Goal: Transaction & Acquisition: Purchase product/service

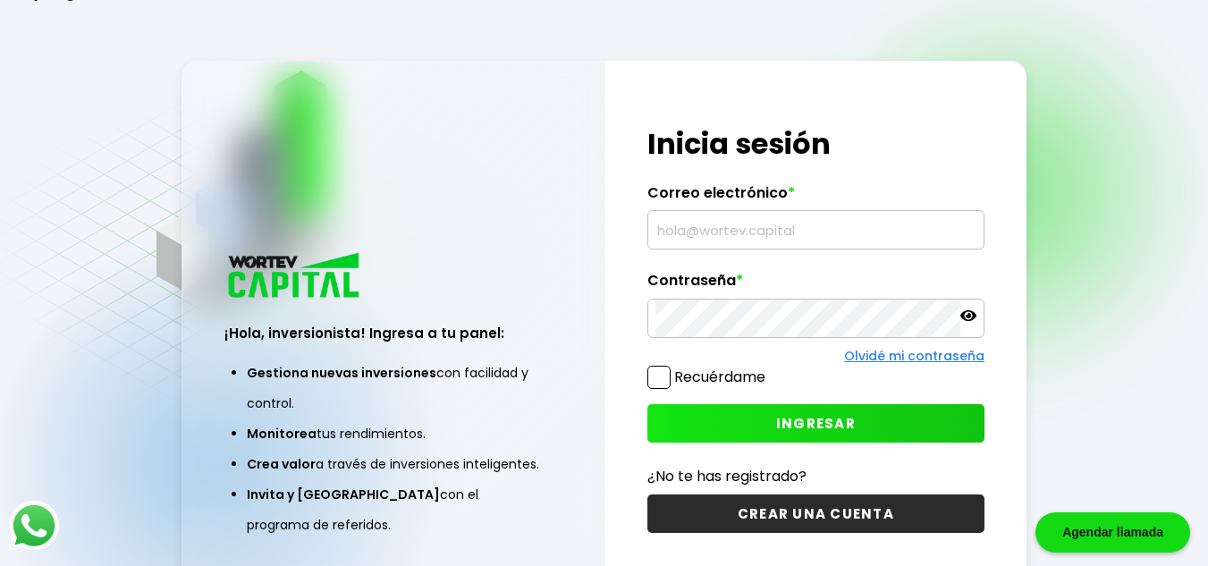
type input "[EMAIL_ADDRESS][DOMAIN_NAME]"
click at [760, 432] on button "INGRESAR" at bounding box center [816, 423] width 338 height 38
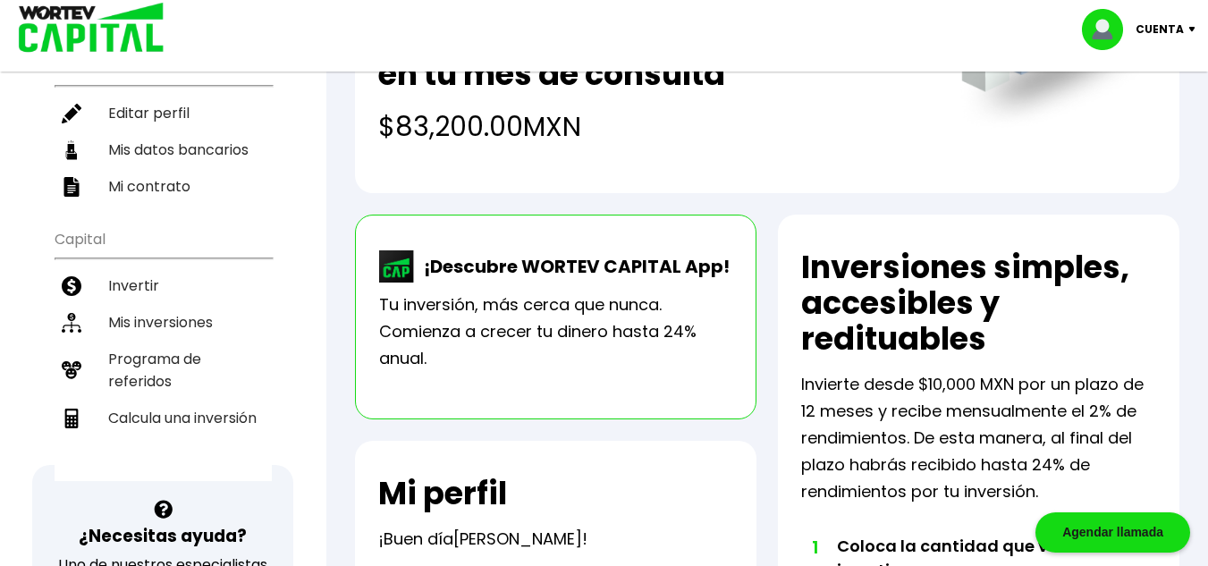
scroll to position [268, 0]
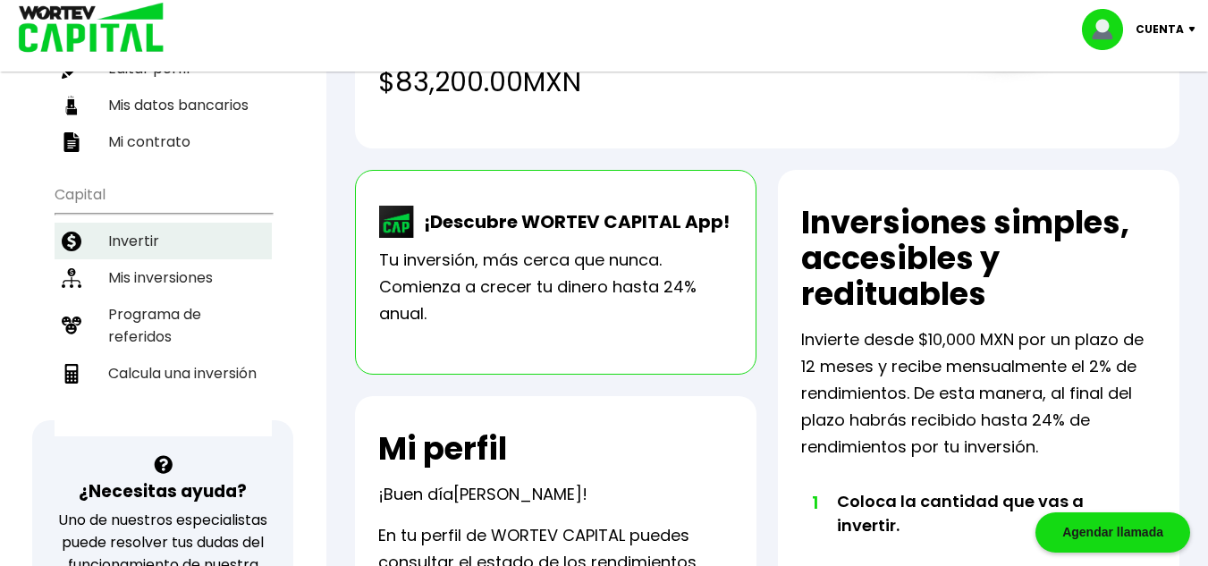
click at [145, 236] on li "Invertir" at bounding box center [163, 241] width 217 height 37
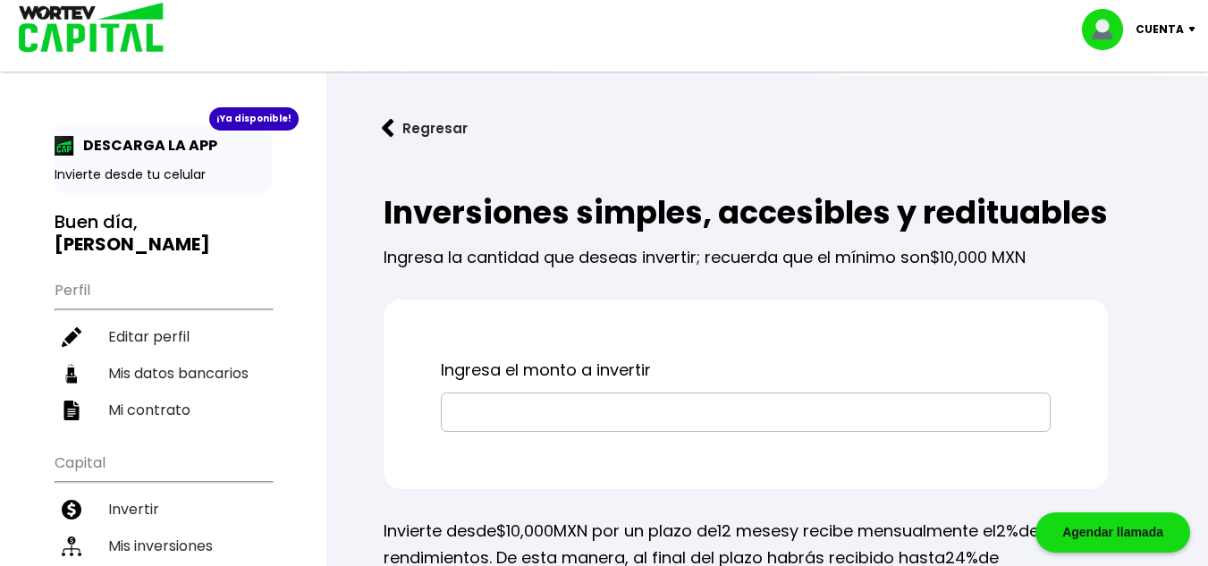
click at [553, 431] on input "text" at bounding box center [746, 412] width 594 height 38
type input "$200,000"
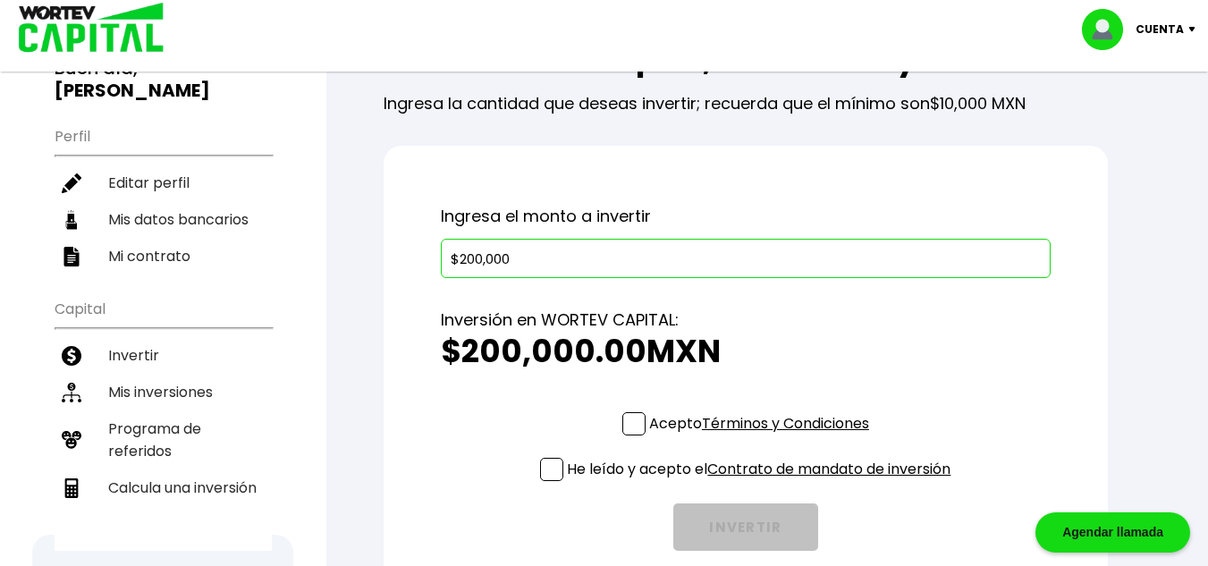
scroll to position [179, 0]
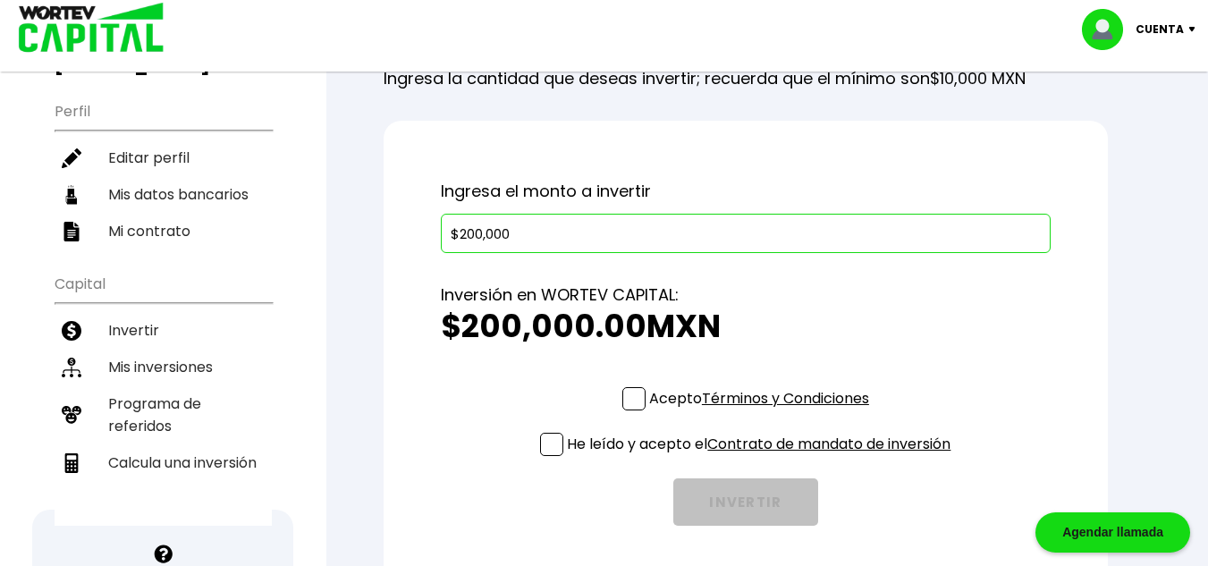
click at [624, 410] on span at bounding box center [633, 398] width 23 height 23
click at [763, 412] on input "Acepto Términos y Condiciones" at bounding box center [763, 412] width 0 height 0
click at [556, 456] on span at bounding box center [551, 444] width 23 height 23
click at [763, 458] on input "He leído y acepto el Contrato de mandato de inversión" at bounding box center [763, 458] width 0 height 0
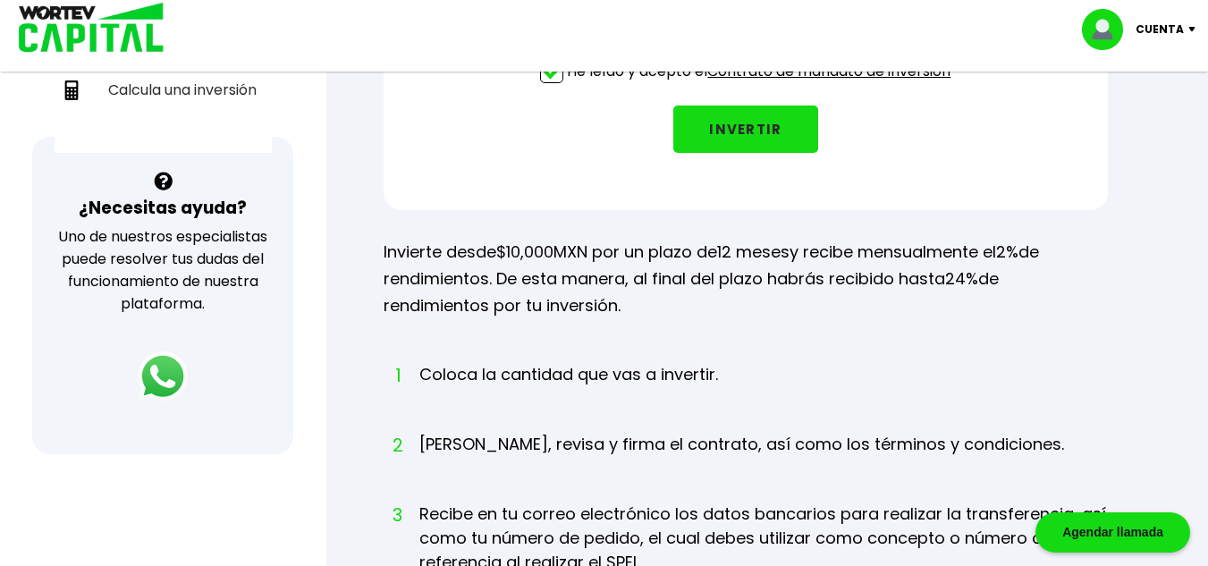
scroll to position [283, 0]
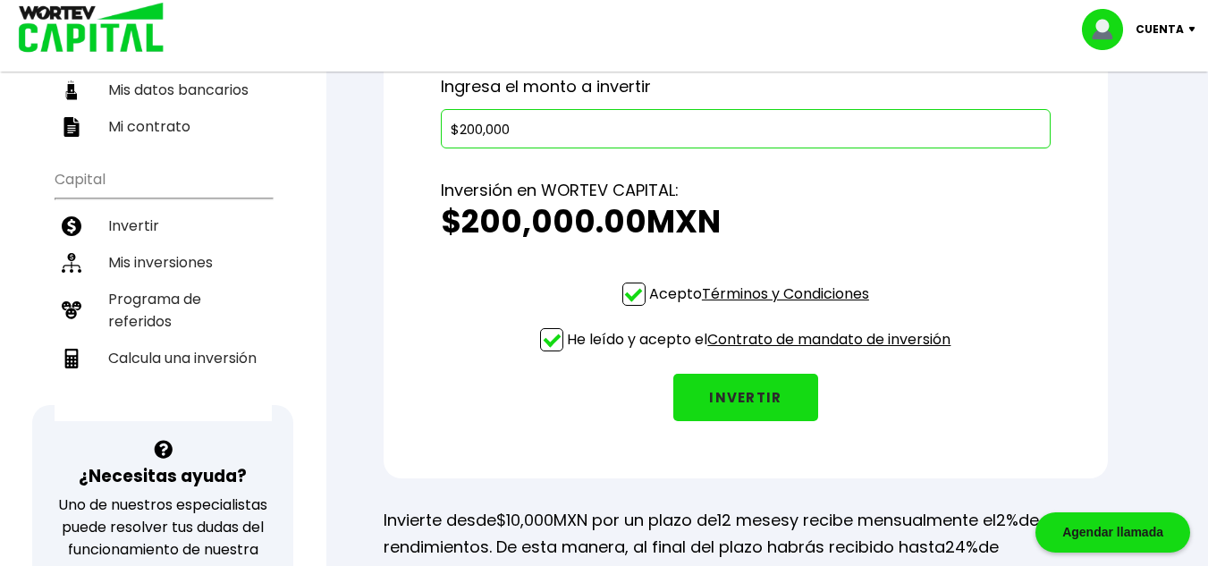
click at [753, 421] on button "INVERTIR" at bounding box center [745, 397] width 145 height 47
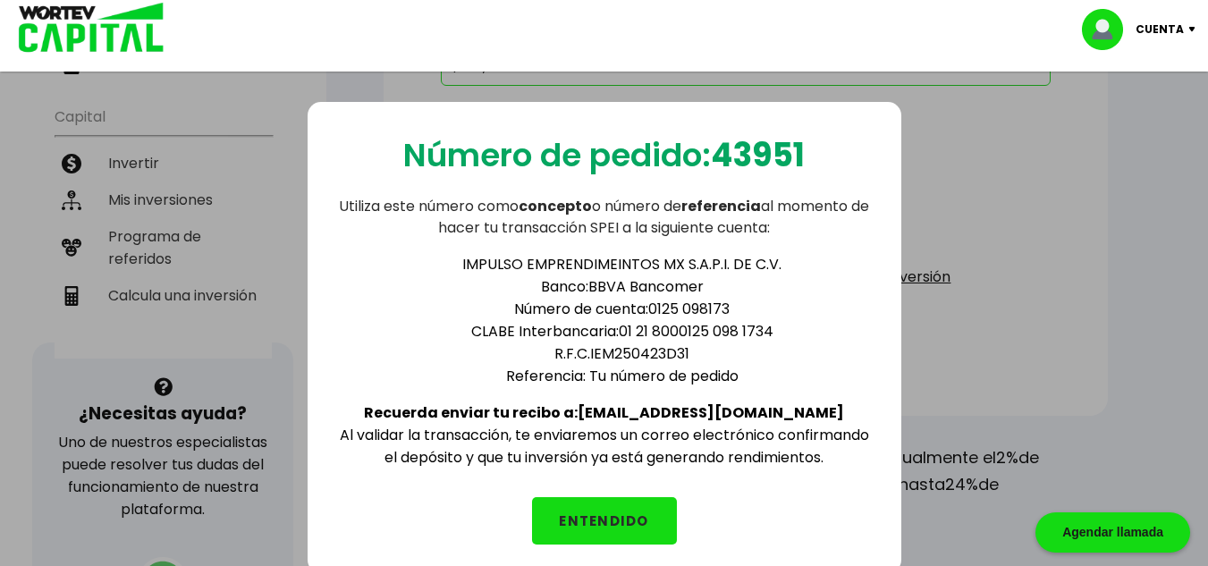
scroll to position [373, 0]
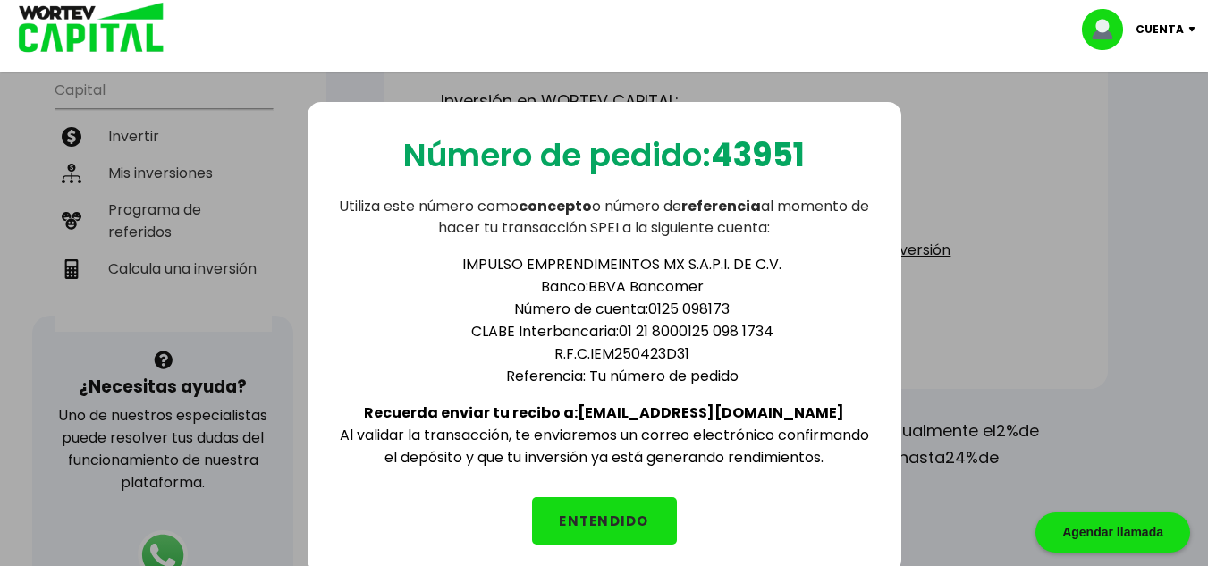
click at [613, 520] on button "ENTENDIDO" at bounding box center [604, 520] width 145 height 47
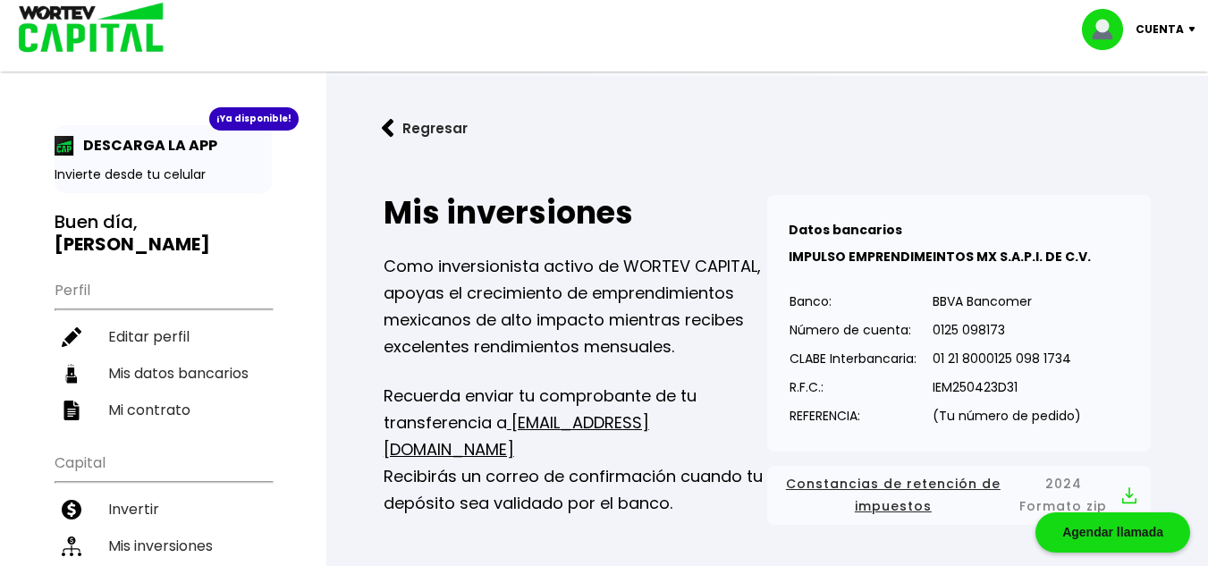
click at [391, 130] on img at bounding box center [388, 128] width 13 height 19
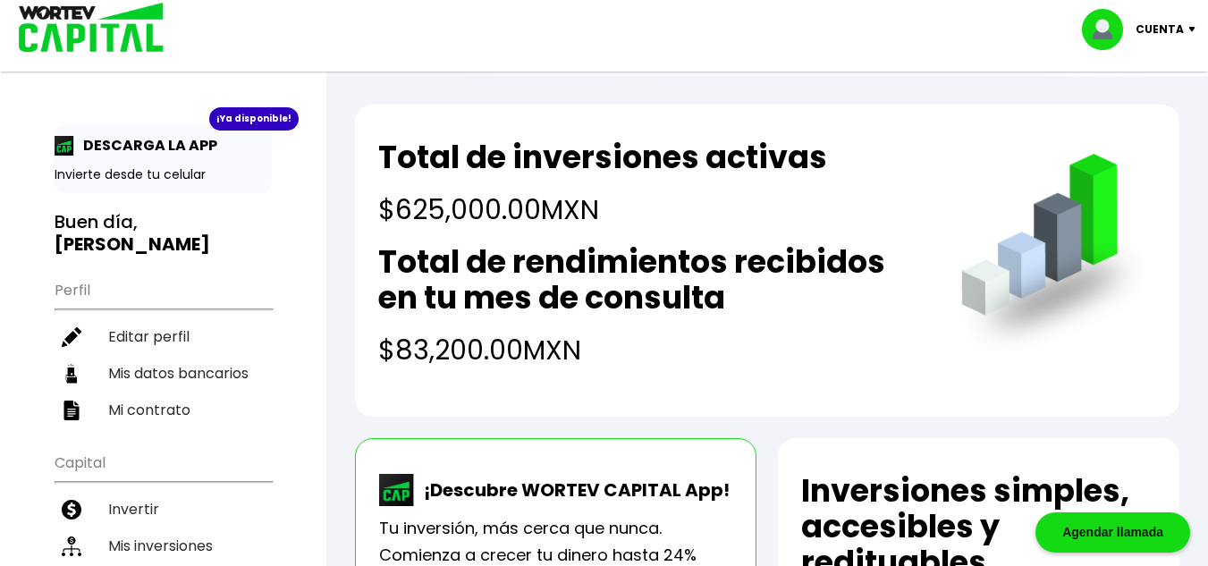
scroll to position [268, 0]
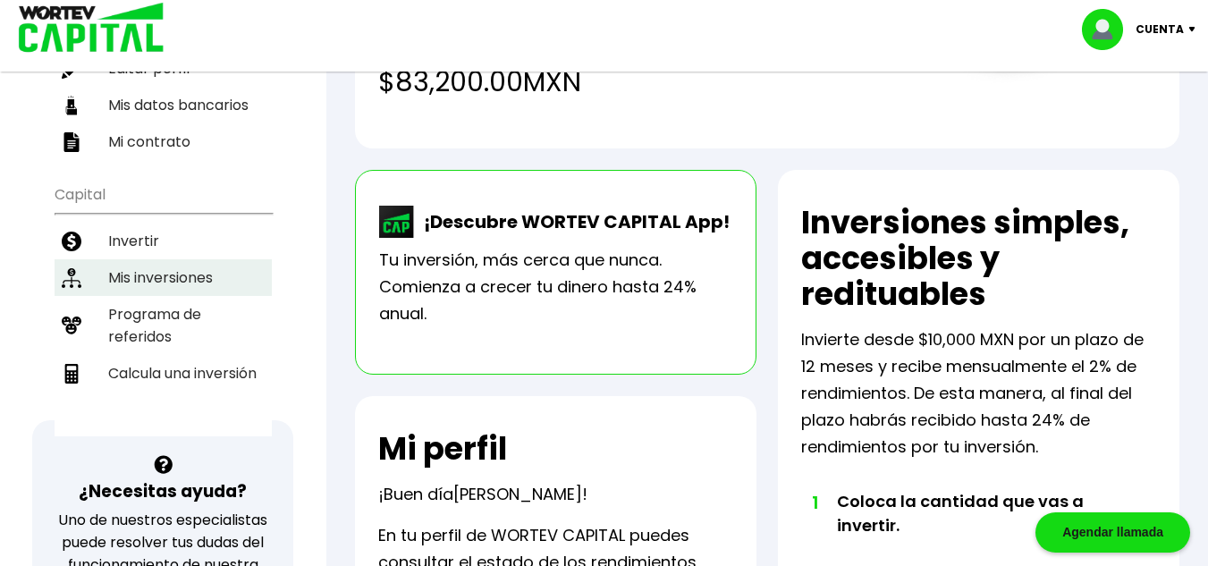
click at [167, 282] on li "Mis inversiones" at bounding box center [163, 277] width 217 height 37
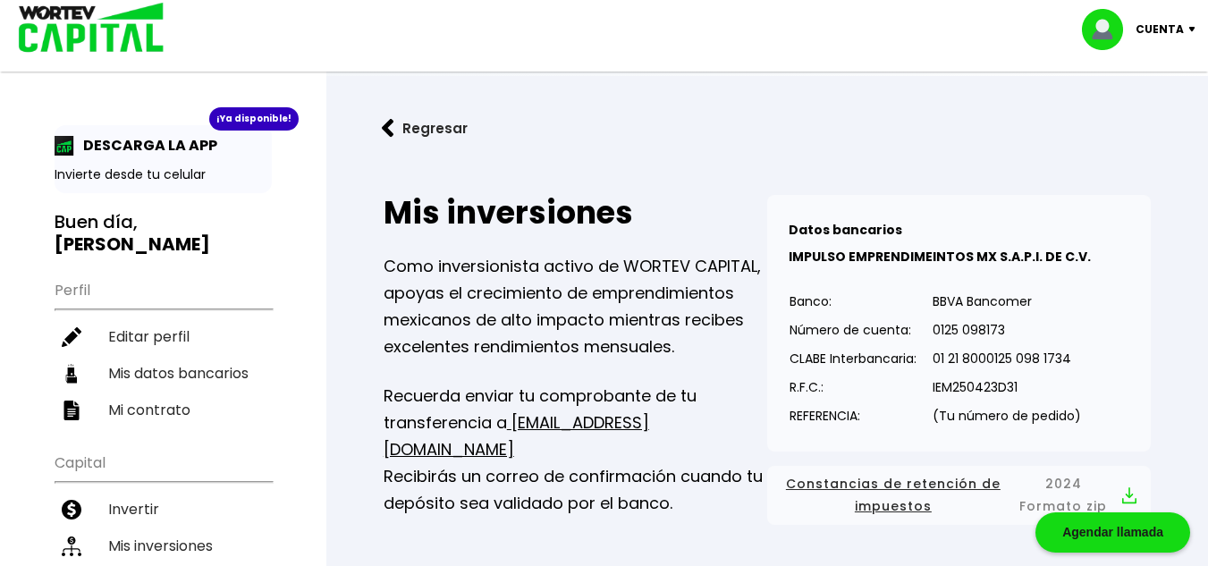
click at [1163, 21] on p "Cuenta" at bounding box center [1160, 29] width 48 height 27
click at [1149, 117] on li "Cerrar sesión" at bounding box center [1141, 119] width 143 height 37
